Goal: Information Seeking & Learning: Learn about a topic

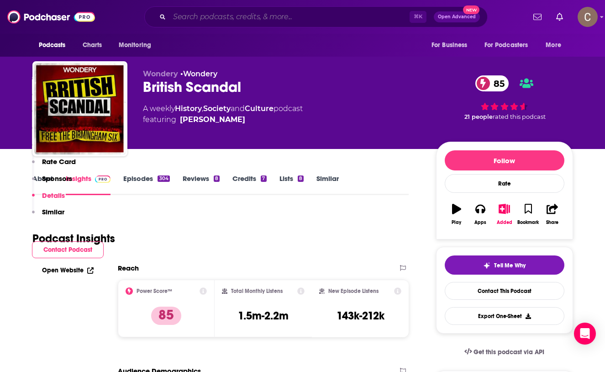
click at [227, 17] on input "Search podcasts, credits, & more..." at bounding box center [289, 17] width 240 height 15
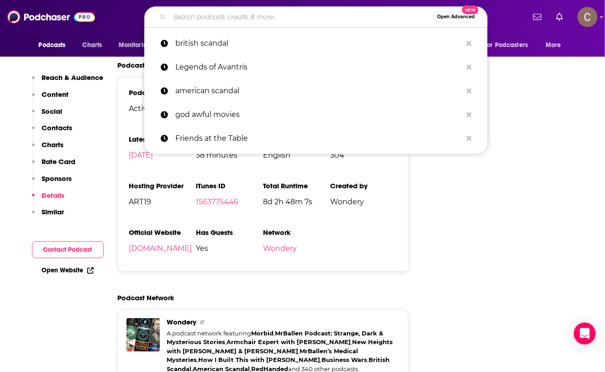
paste input "[PERSON_NAME]"
type input "[PERSON_NAME]"
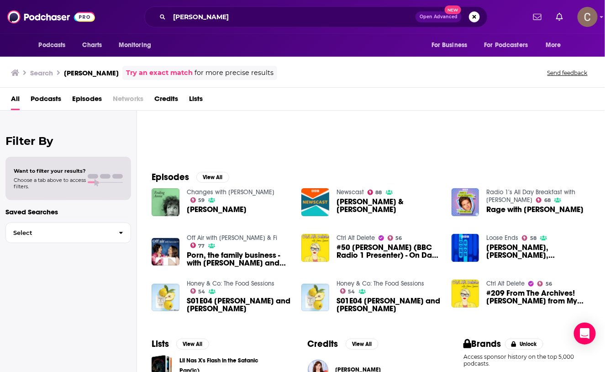
scroll to position [142, 0]
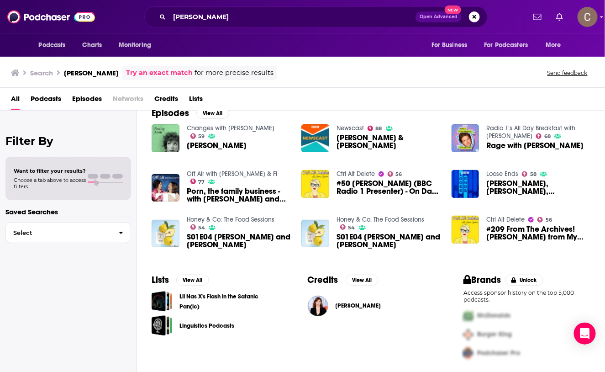
click at [337, 348] on div "Credits View All [PERSON_NAME]" at bounding box center [371, 318] width 156 height 111
click at [342, 307] on span "[PERSON_NAME]" at bounding box center [359, 305] width 46 height 7
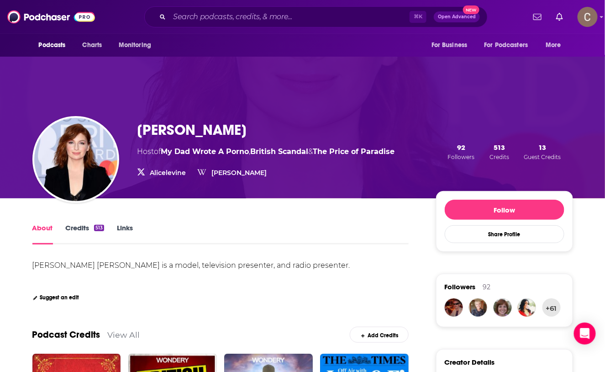
click at [90, 228] on link "Credits 513" at bounding box center [85, 233] width 38 height 21
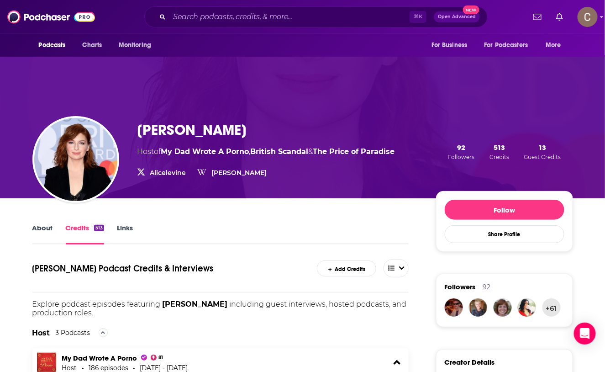
click at [33, 224] on link "About" at bounding box center [42, 233] width 21 height 21
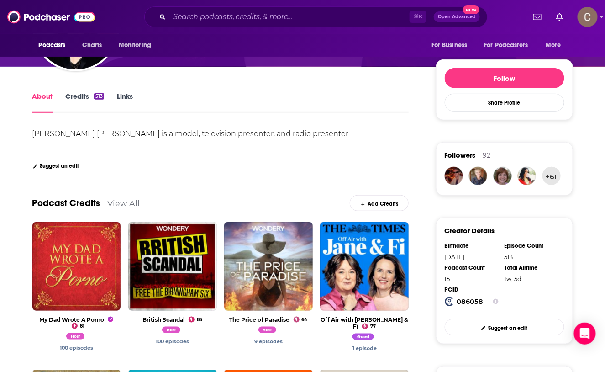
scroll to position [171, 0]
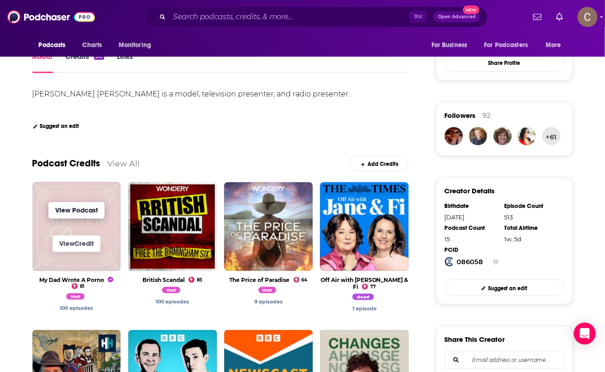
click at [88, 218] on link "View Podcast" at bounding box center [76, 210] width 56 height 16
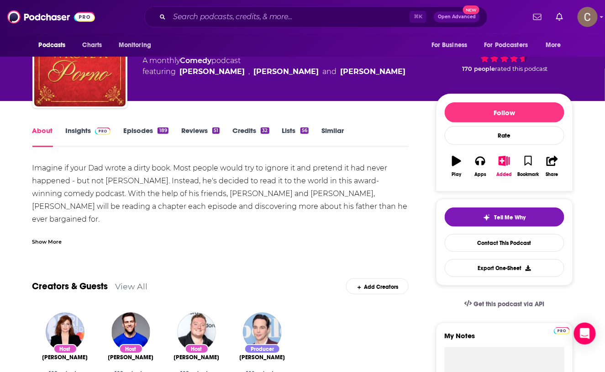
scroll to position [47, 0]
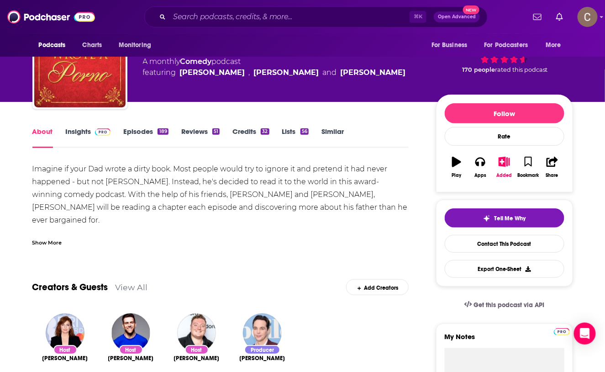
click at [89, 137] on link "Insights" at bounding box center [88, 137] width 45 height 21
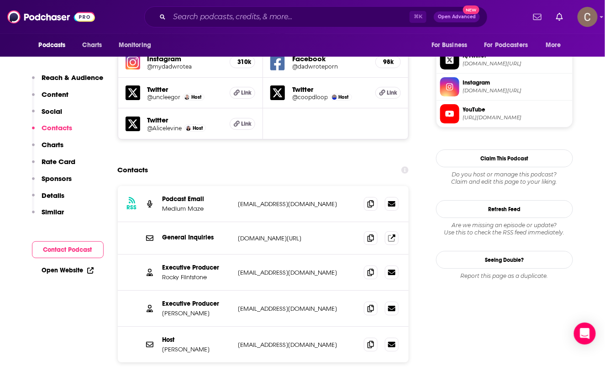
scroll to position [894, 0]
